Goal: Task Accomplishment & Management: Complete application form

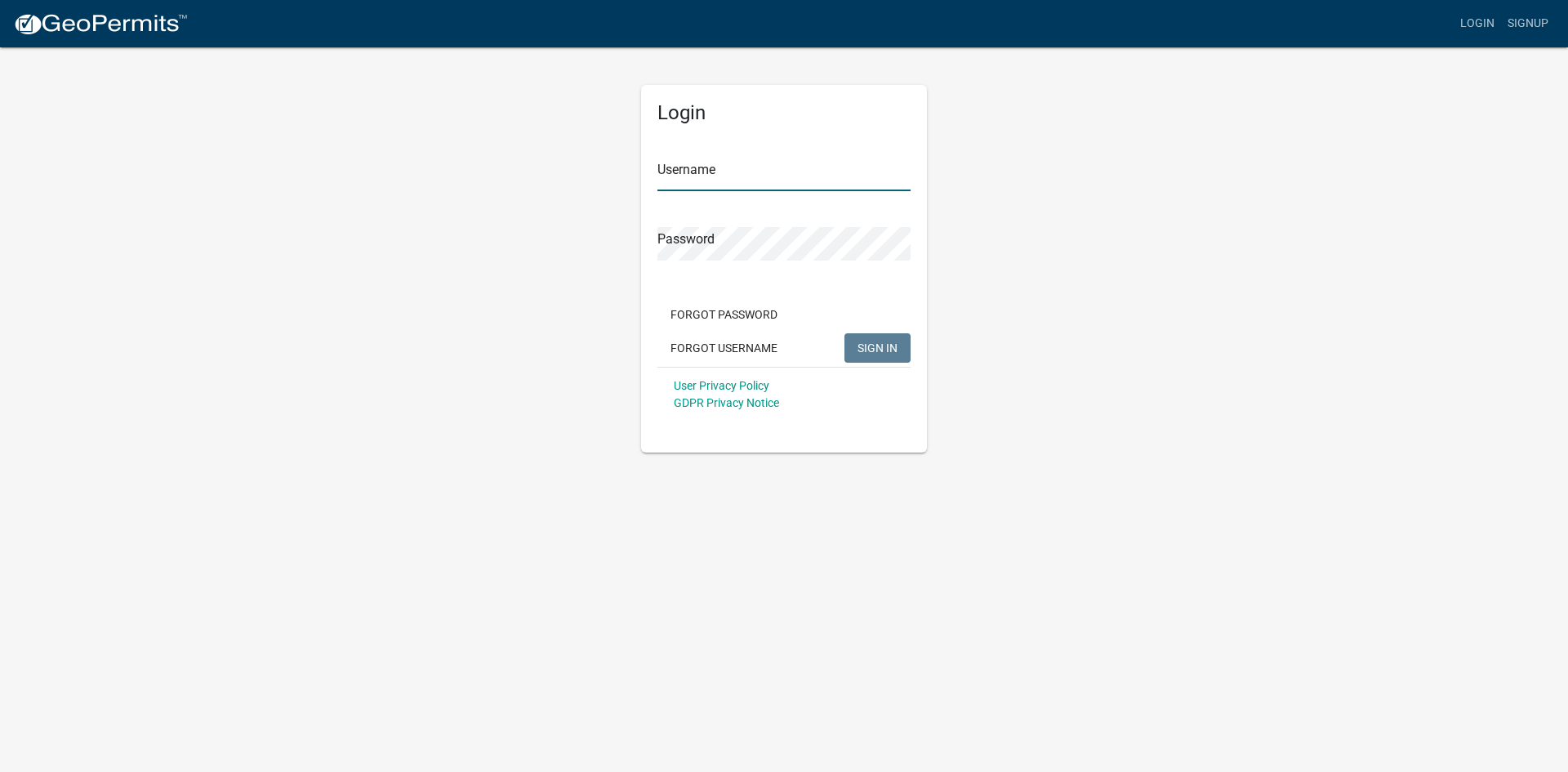
type input "[EMAIL_ADDRESS][DOMAIN_NAME]"
click at [882, 336] on button "SIGN IN" at bounding box center [877, 348] width 66 height 30
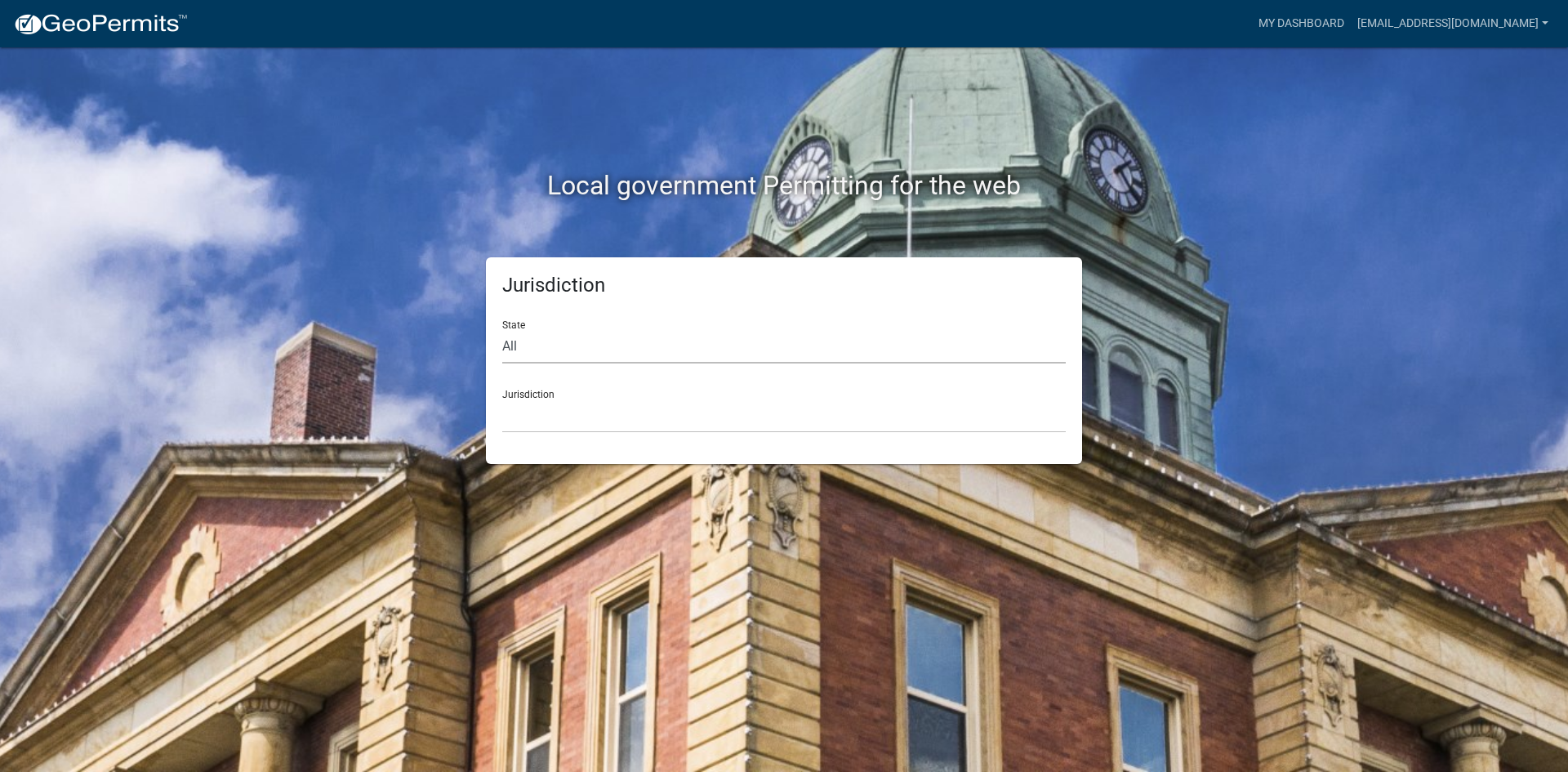
click at [607, 346] on select "All [US_STATE] [US_STATE] [US_STATE] [US_STATE] [US_STATE] [US_STATE] [US_STATE…" at bounding box center [784, 346] width 563 height 34
select select "[US_STATE]"
click at [502, 330] on select "All [US_STATE] [US_STATE] [US_STATE] [US_STATE] [US_STATE] [US_STATE] [US_STATE…" at bounding box center [784, 346] width 563 height 34
click at [559, 418] on select "[GEOGRAPHIC_DATA], [US_STATE] [GEOGRAPHIC_DATA], [US_STATE] [GEOGRAPHIC_DATA], …" at bounding box center [784, 416] width 563 height 34
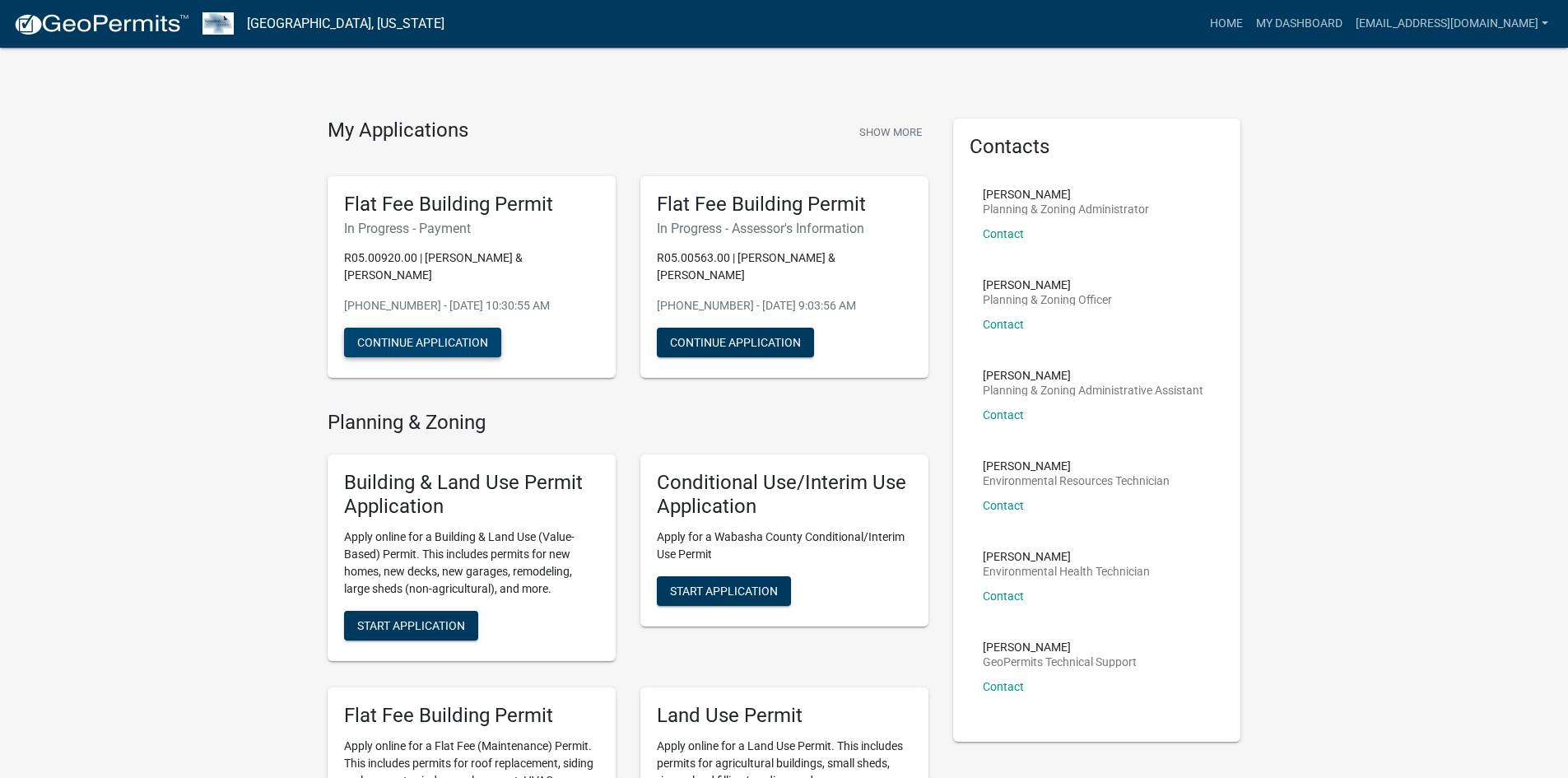
click at [467, 327] on button "Continue Application" at bounding box center [422, 342] width 157 height 30
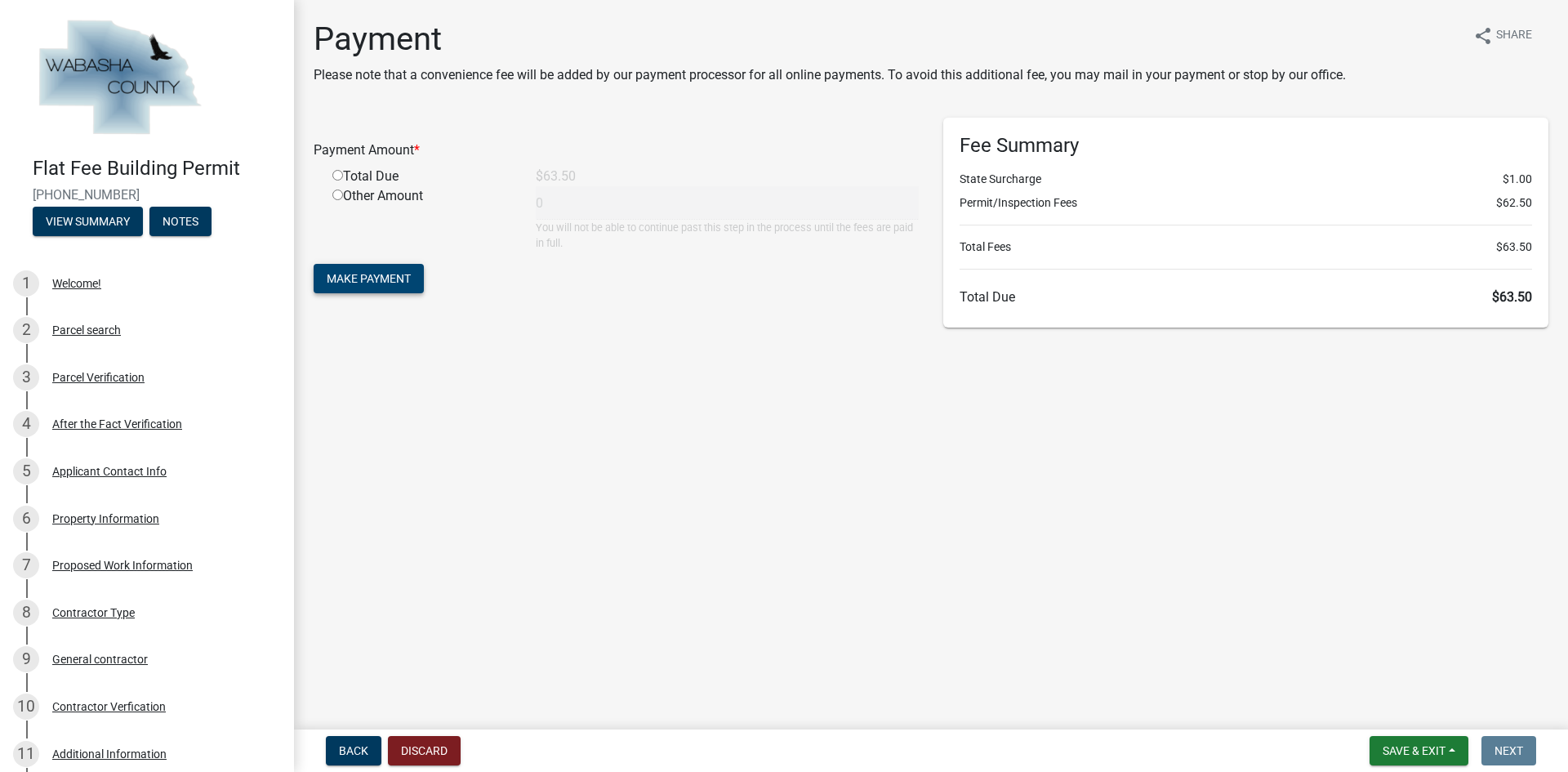
click at [369, 282] on span "Make Payment" at bounding box center [369, 279] width 85 height 13
click at [330, 187] on div "Payment Amount * Required Total Due $63.50 Other Amount 0 You will not be able …" at bounding box center [616, 193] width 605 height 153
click at [338, 195] on input "radio" at bounding box center [337, 194] width 11 height 11
radio input "true"
type input "63.5"
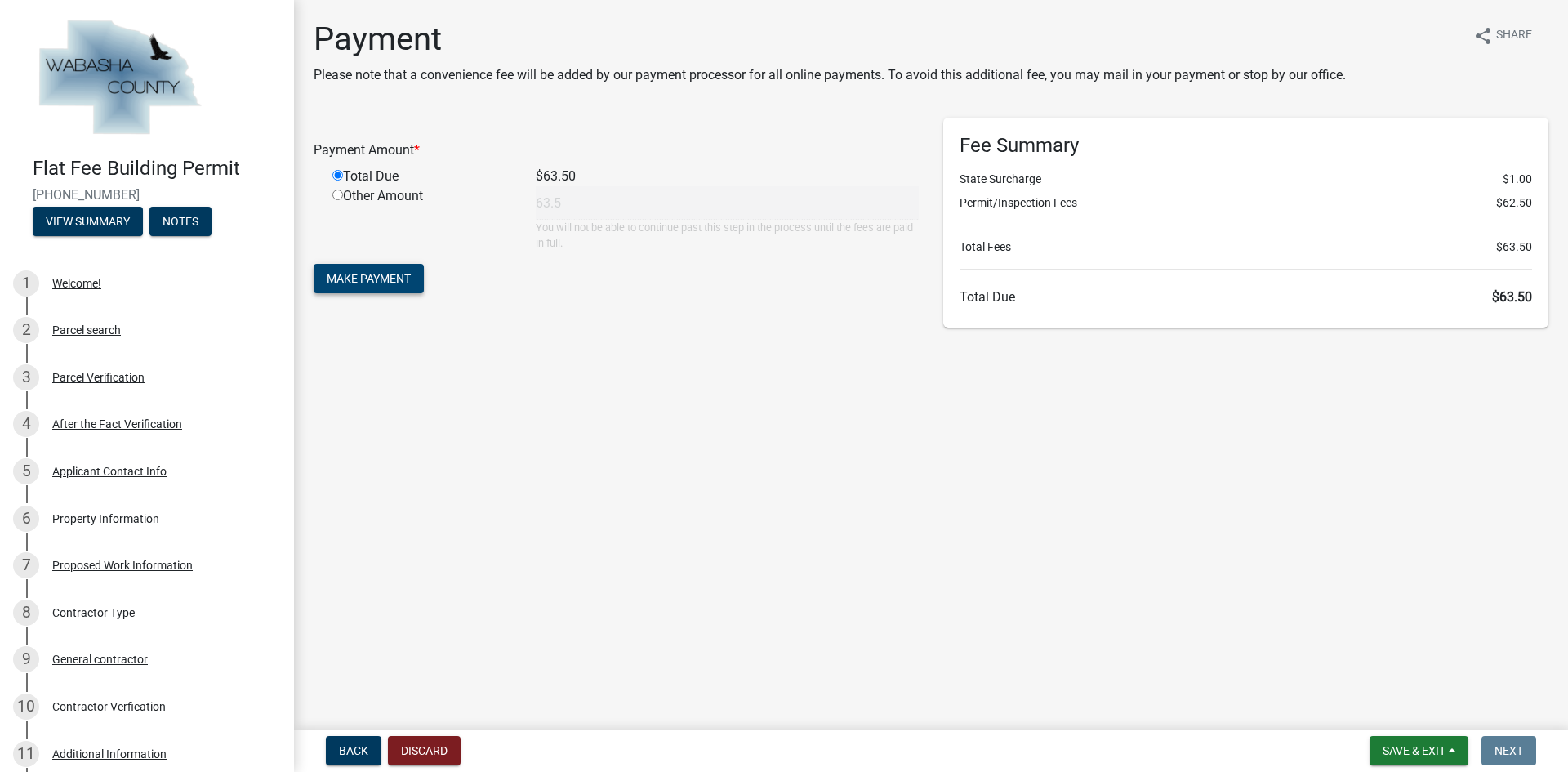
click at [347, 278] on span "Make Payment" at bounding box center [369, 279] width 85 height 13
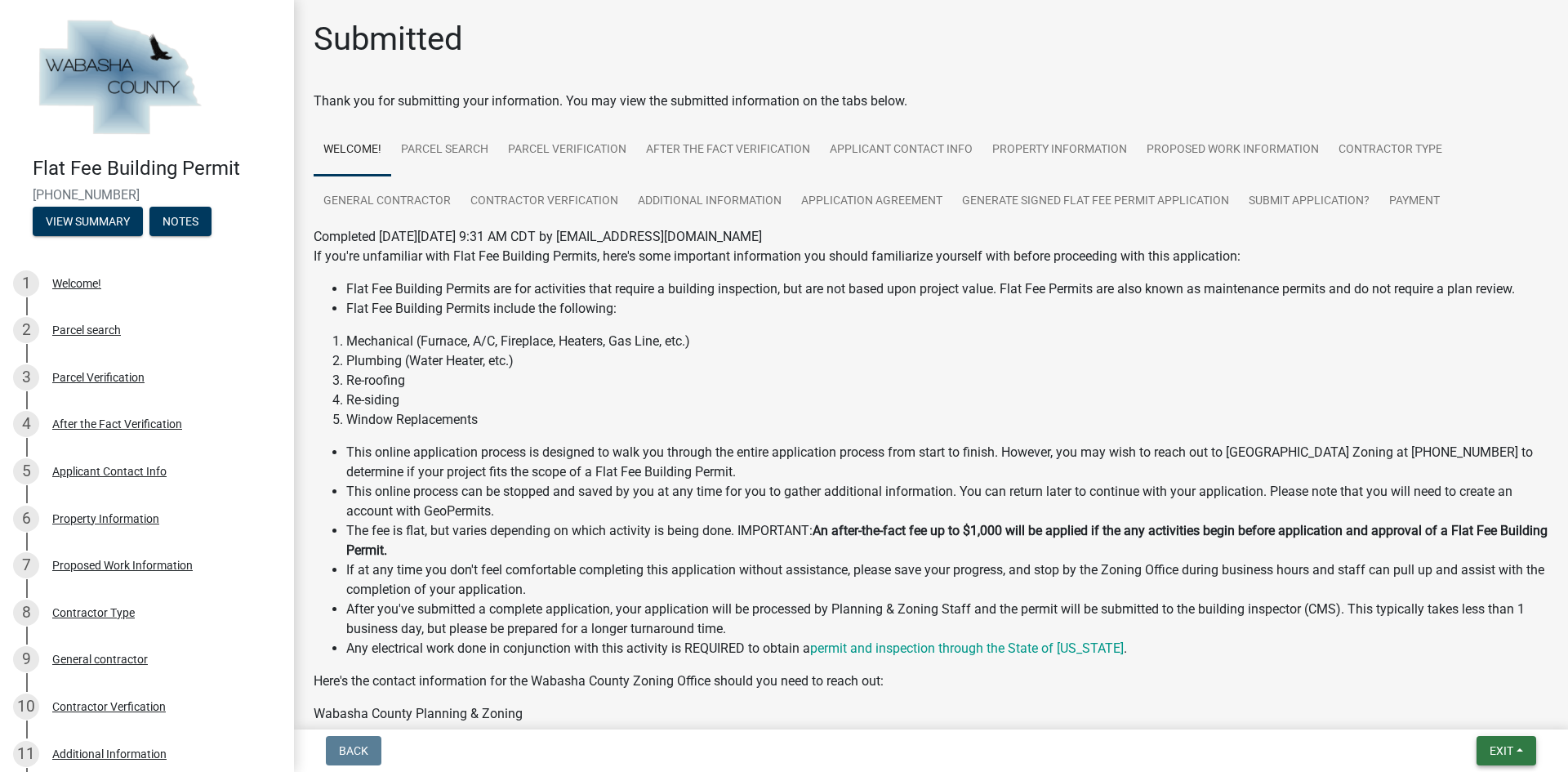
click at [1511, 746] on span "Exit" at bounding box center [1501, 751] width 24 height 13
click at [1477, 710] on button "Save & Exit" at bounding box center [1471, 708] width 131 height 39
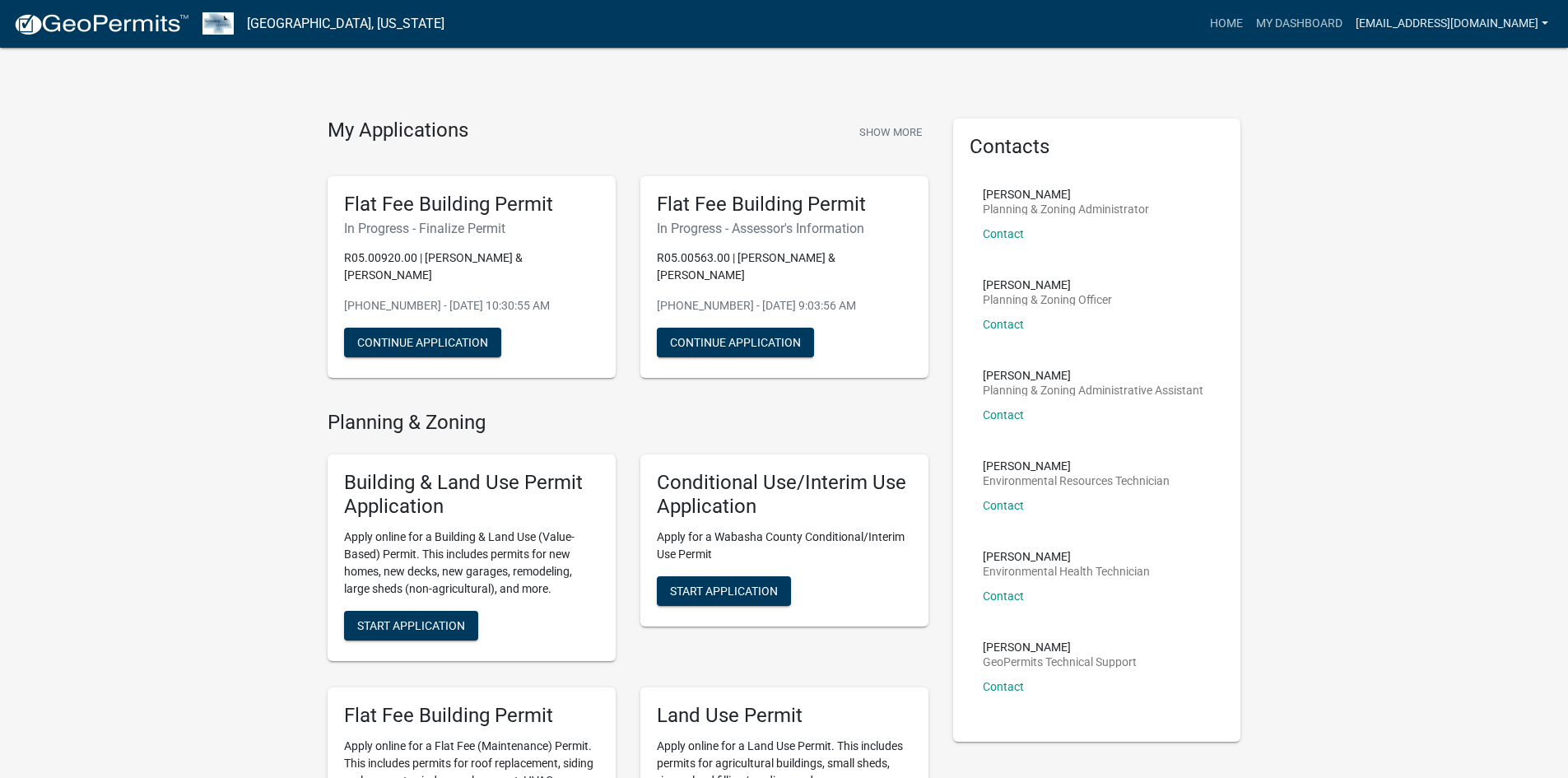
click at [1417, 15] on link "[EMAIL_ADDRESS][DOMAIN_NAME]" at bounding box center [1452, 23] width 205 height 31
click at [1442, 135] on link "Logout" at bounding box center [1489, 121] width 132 height 40
